Goal: Navigation & Orientation: Find specific page/section

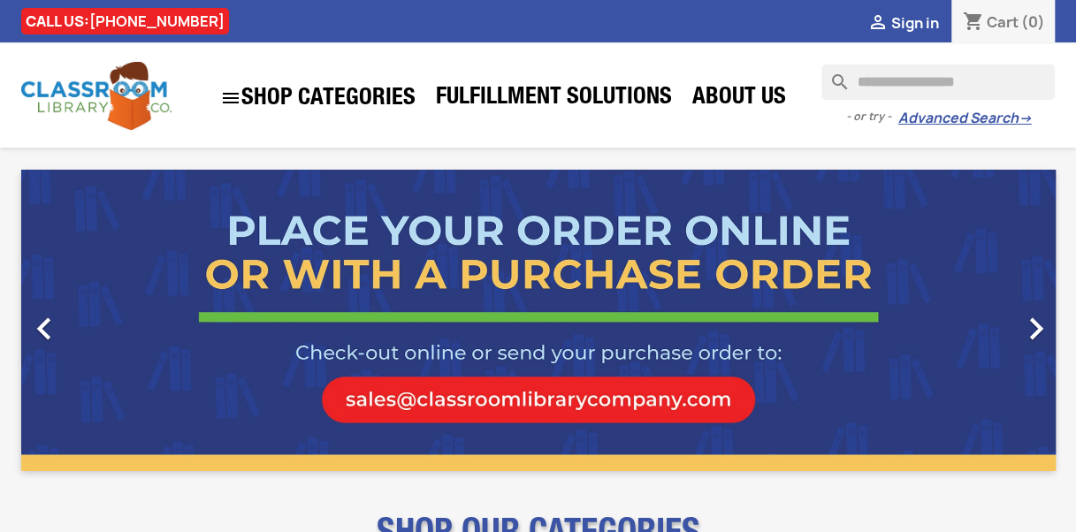
drag, startPoint x: 1074, startPoint y: 204, endPoint x: 1083, endPoint y: 191, distance: 15.9
click at [1075, 191] on html "CALL US: [PHONE_NUMBER]  Sign in shopping_cart Cart (0)  search clear - or tr…" at bounding box center [538, 266] width 1076 height 532
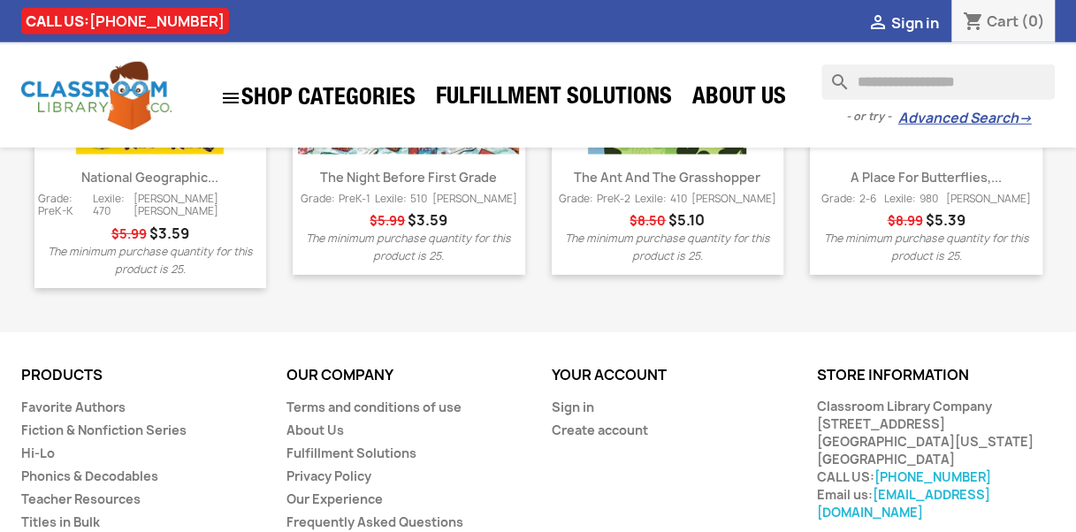
scroll to position [2506, 0]
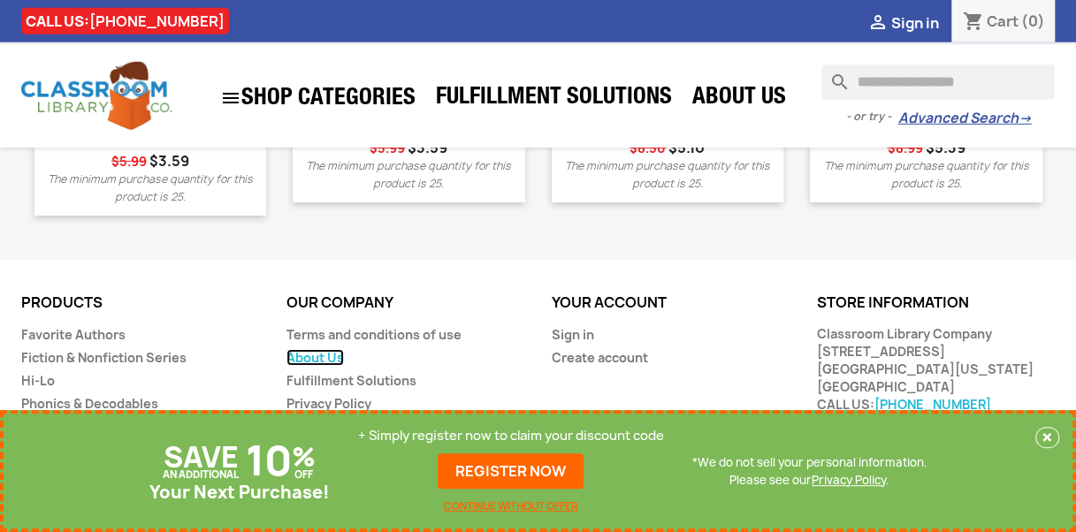
click at [322, 349] on link "About Us" at bounding box center [314, 357] width 57 height 17
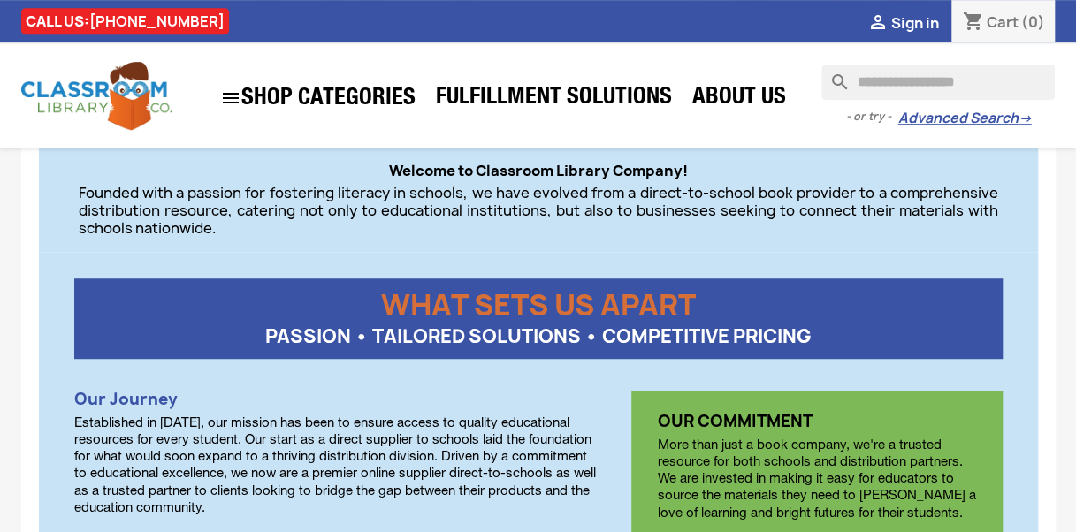
scroll to position [423, 0]
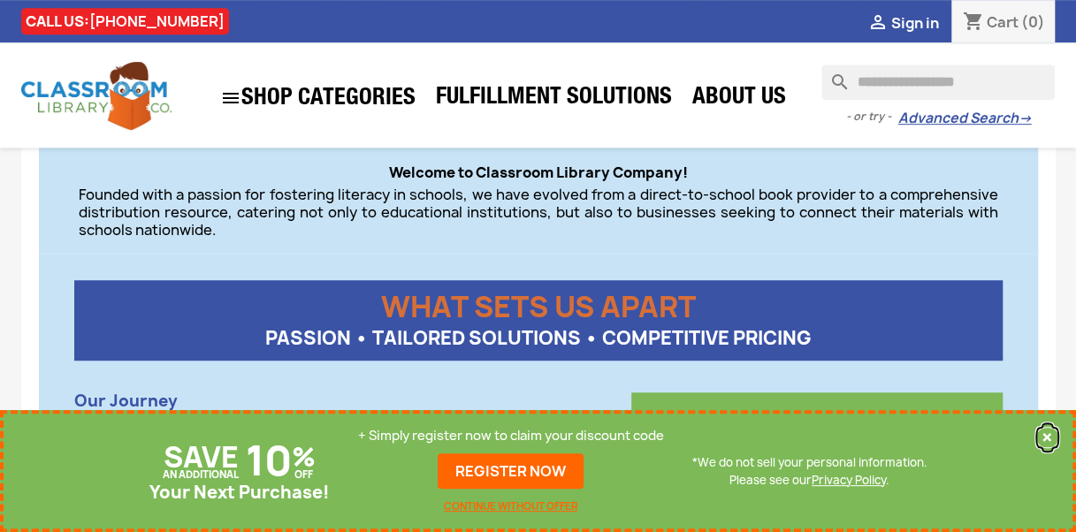
click at [1050, 427] on button "×" at bounding box center [1047, 437] width 24 height 21
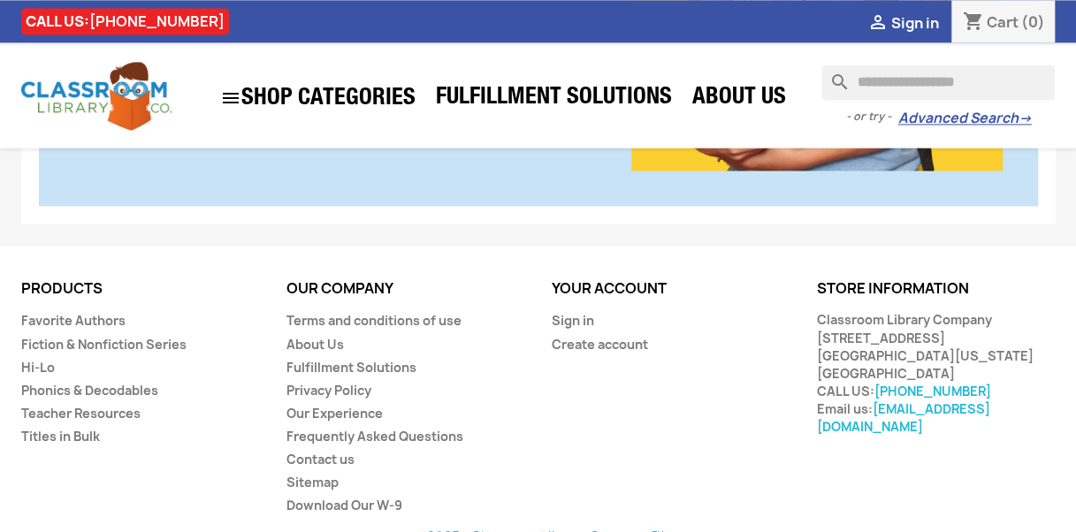
scroll to position [1302, 0]
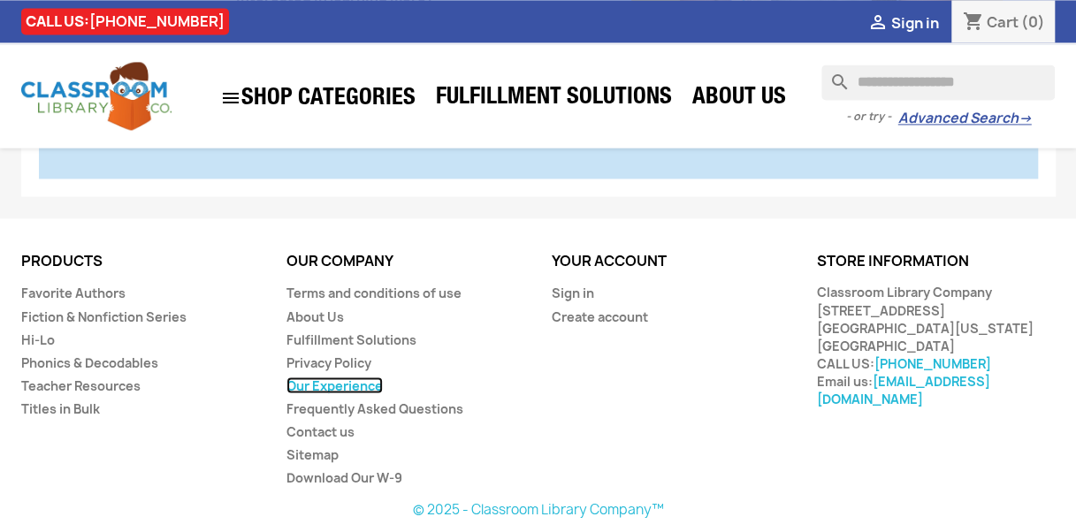
click at [350, 385] on link "Our Experience" at bounding box center [334, 385] width 96 height 17
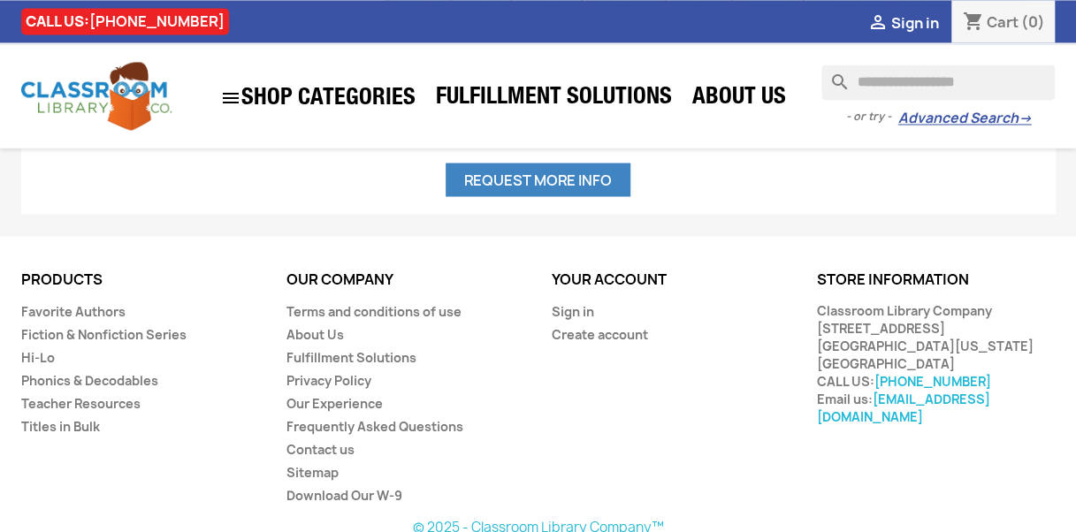
scroll to position [1487, 0]
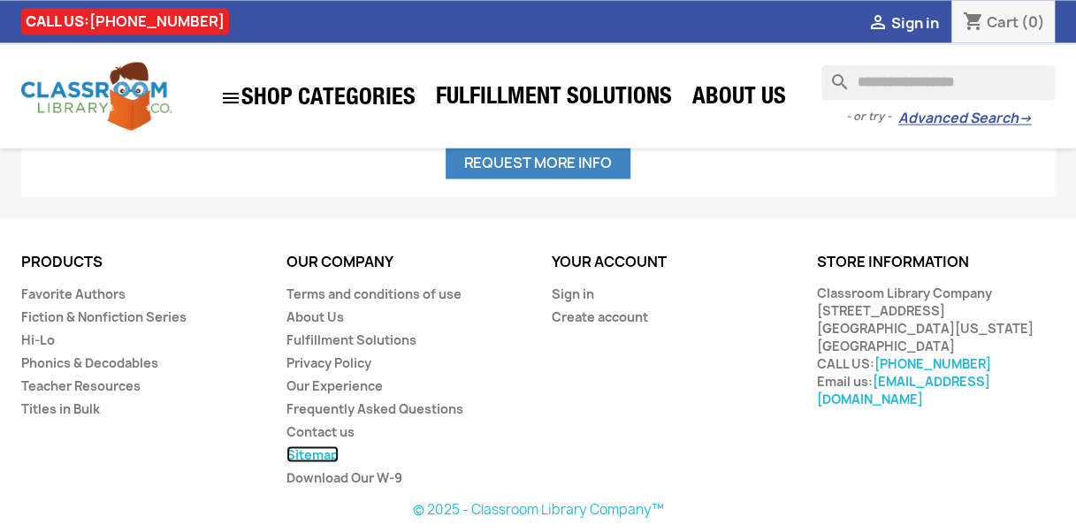
click at [329, 451] on link "Sitemap" at bounding box center [312, 454] width 52 height 17
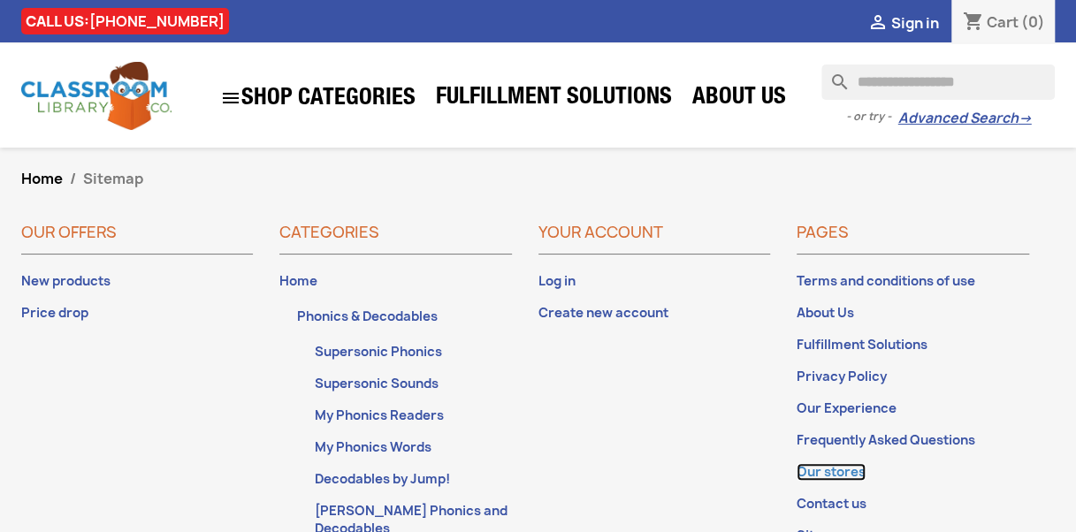
click at [847, 473] on link "Our stores" at bounding box center [831, 472] width 69 height 18
